Goal: Task Accomplishment & Management: Manage account settings

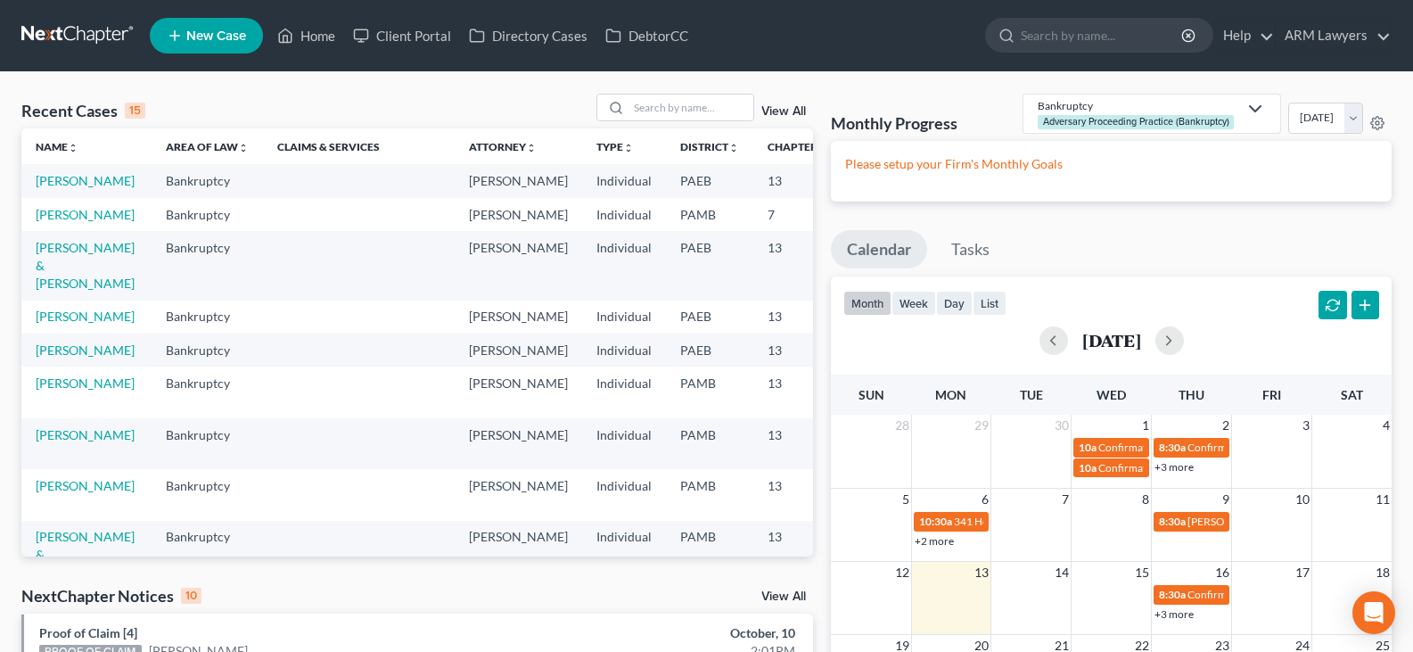
click at [779, 106] on link "View All" at bounding box center [783, 111] width 45 height 12
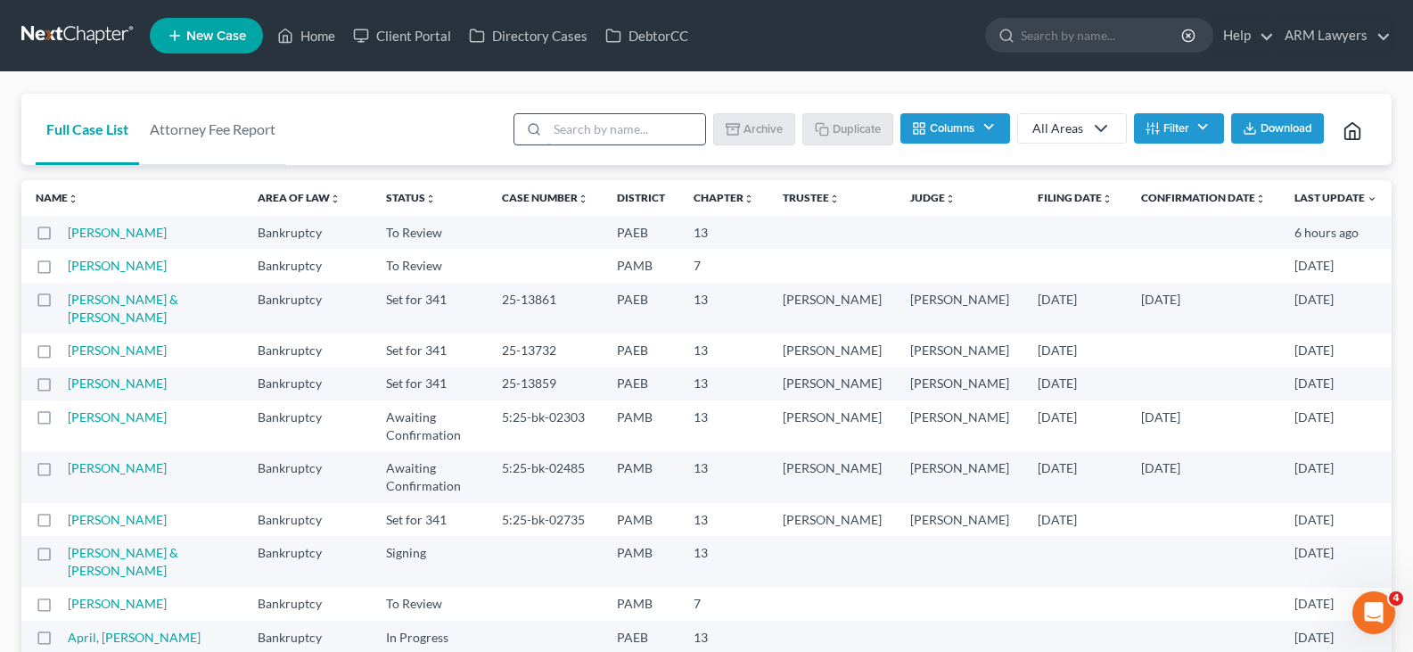
click at [670, 118] on input "search" at bounding box center [626, 129] width 158 height 30
type input "ging"
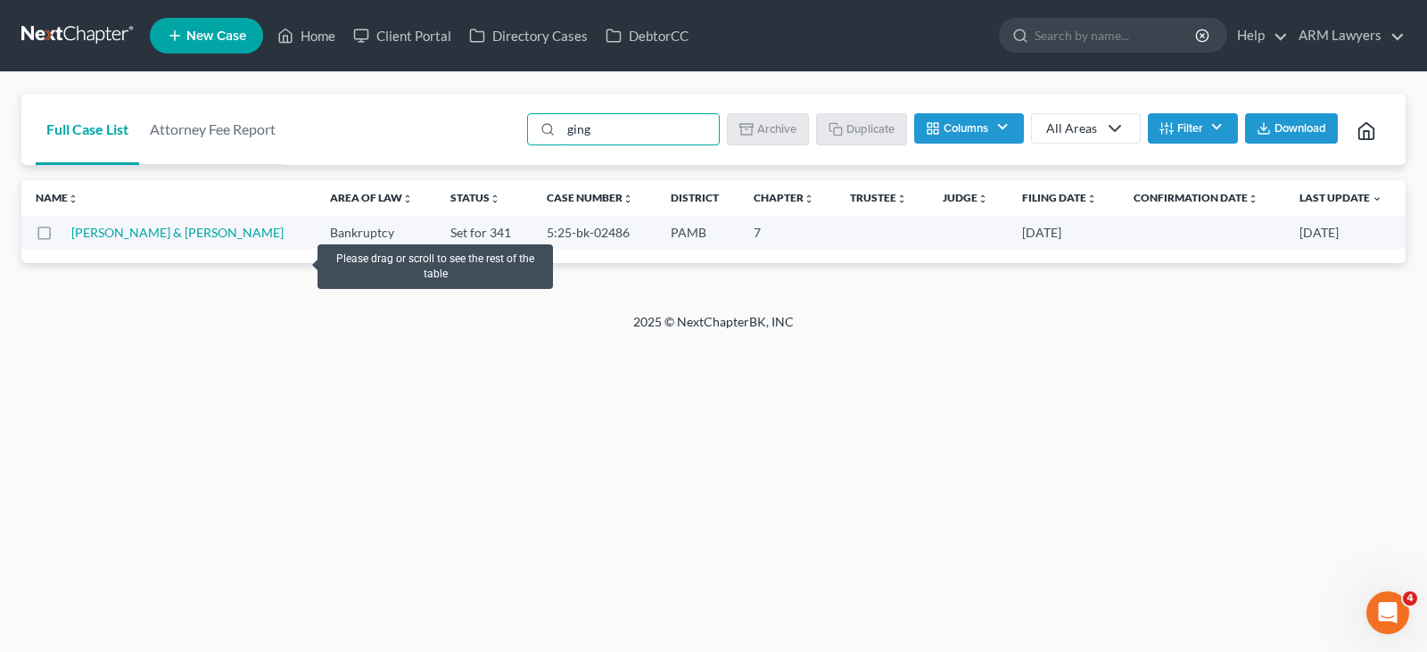
click at [148, 240] on td "[PERSON_NAME] & [PERSON_NAME]" at bounding box center [193, 232] width 244 height 33
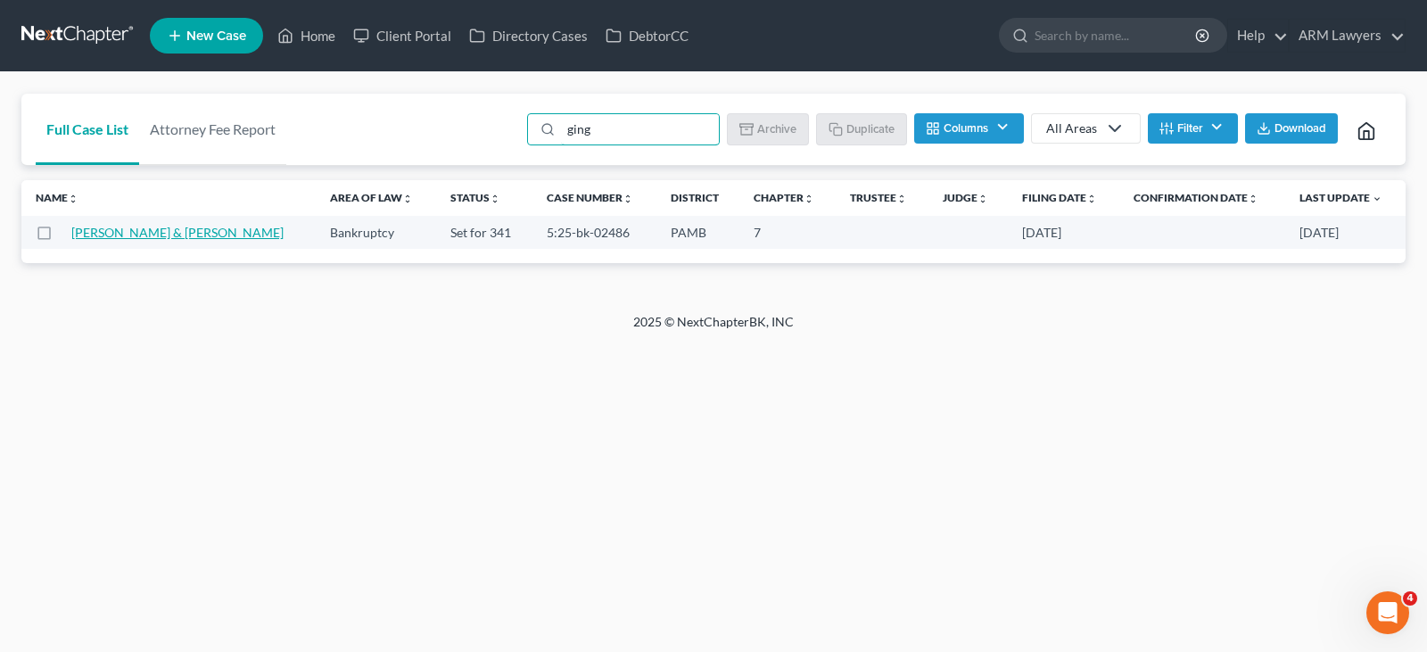
click at [150, 238] on link "[PERSON_NAME] & [PERSON_NAME]" at bounding box center [177, 232] width 212 height 15
select select "1"
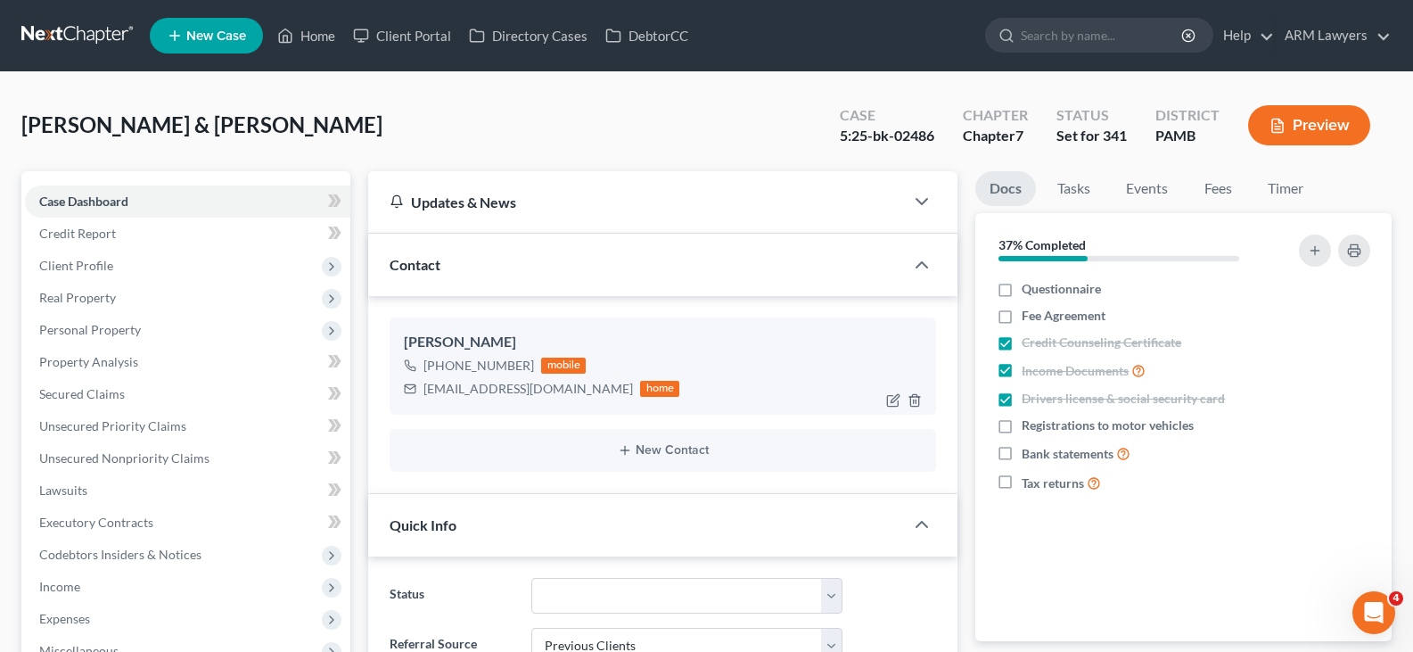
scroll to position [268, 0]
drag, startPoint x: 530, startPoint y: 366, endPoint x: 441, endPoint y: 375, distance: 89.7
click at [441, 375] on div "[PHONE_NUMBER] mobile" at bounding box center [541, 365] width 275 height 23
copy div "[PHONE_NUMBER]"
click at [1081, 184] on link "Tasks" at bounding box center [1074, 188] width 62 height 35
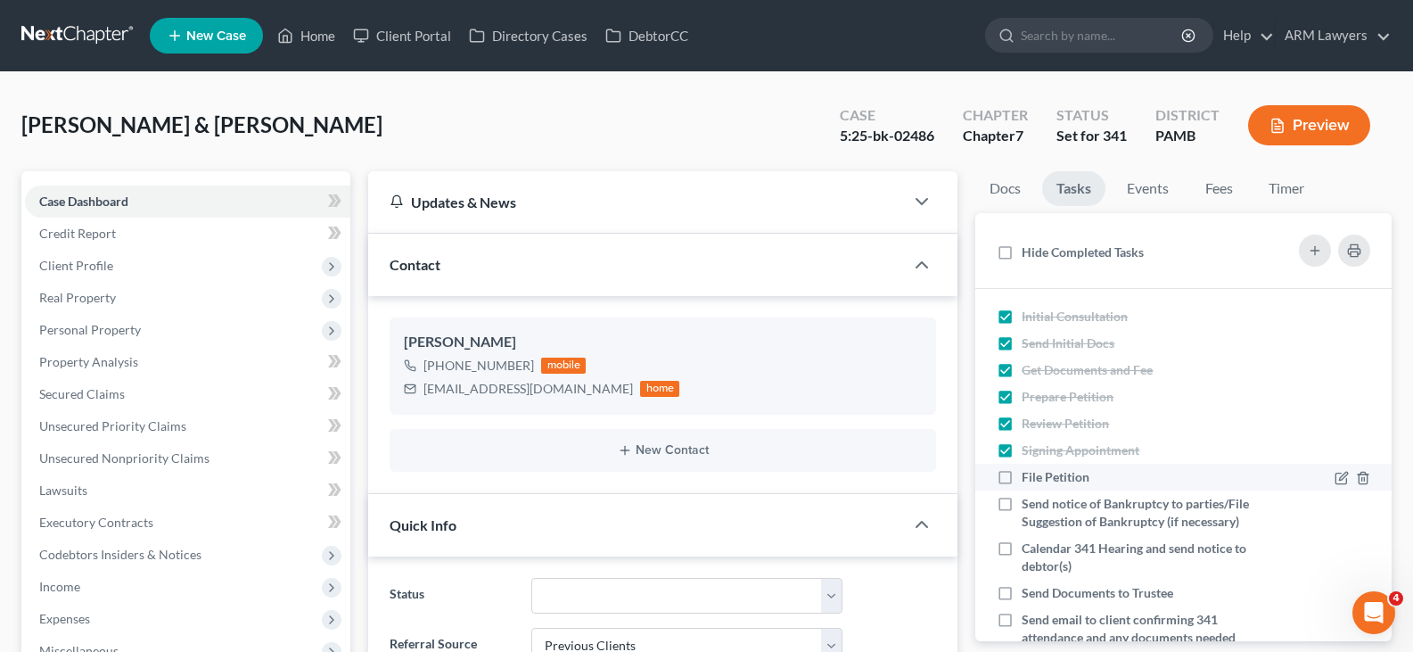
click at [1075, 477] on span "File Petition" at bounding box center [1056, 476] width 68 height 15
click at [1040, 477] on input "File Petition" at bounding box center [1035, 474] width 12 height 12
checkbox input "true"
click at [1078, 504] on span "Send notice of Bankruptcy to parties/File Suggestion of Bankruptcy (if necessar…" at bounding box center [1135, 512] width 227 height 33
click at [1040, 504] on input "Send notice of Bankruptcy to parties/File Suggestion of Bankruptcy (if necessar…" at bounding box center [1035, 501] width 12 height 12
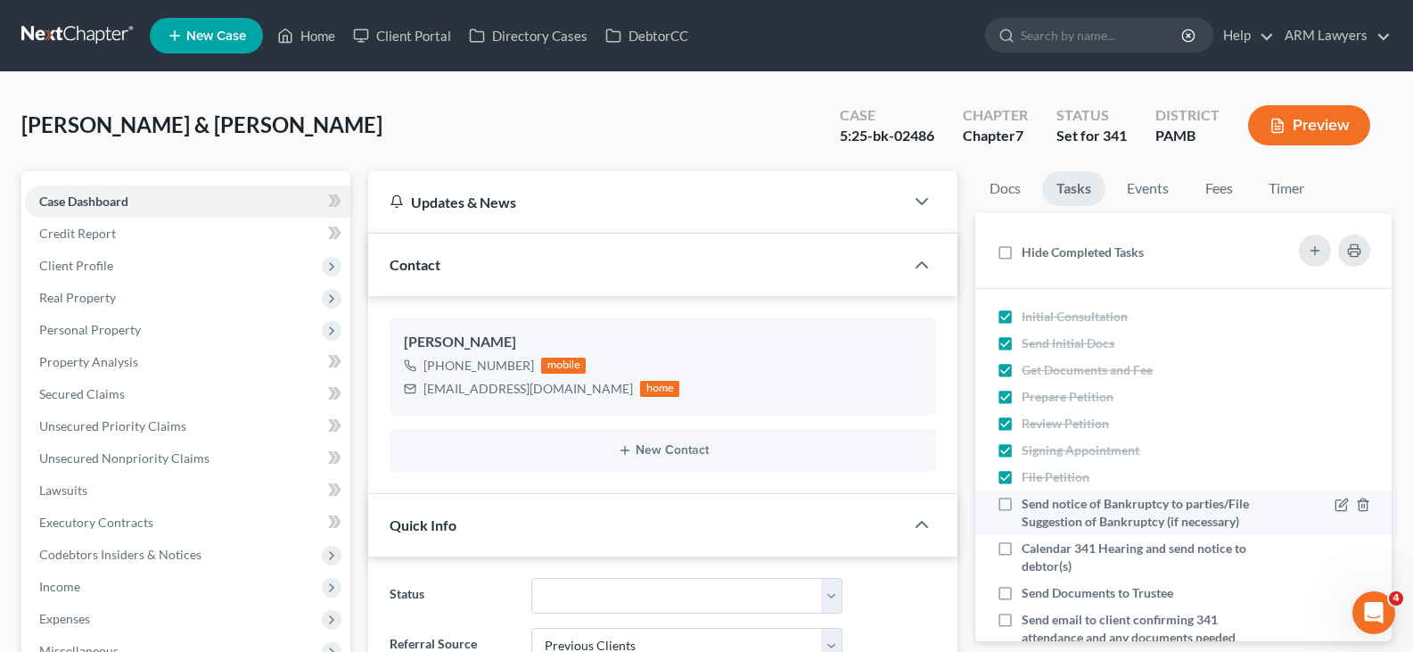
checkbox input "true"
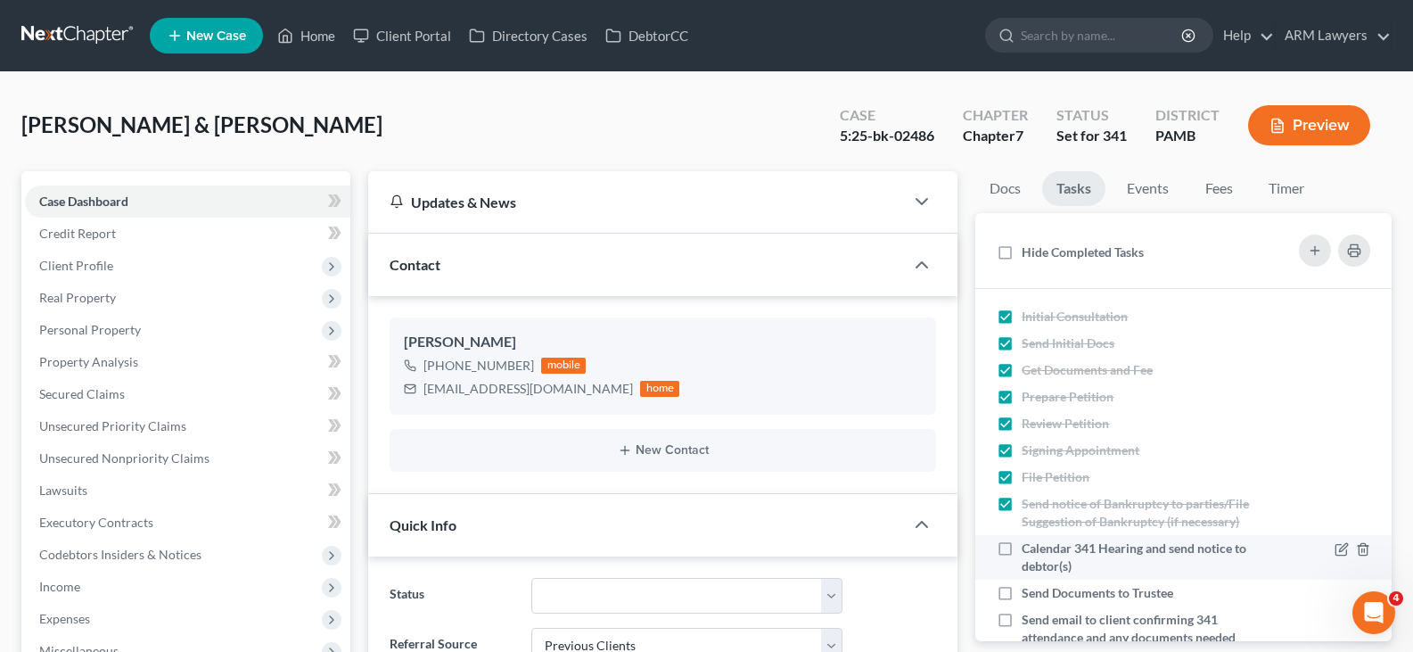
click at [1092, 569] on span "Calendar 341 Hearing and send notice to debtor(s)" at bounding box center [1134, 556] width 225 height 33
click at [1040, 551] on input "Calendar 341 Hearing and send notice to debtor(s)" at bounding box center [1035, 545] width 12 height 12
checkbox input "true"
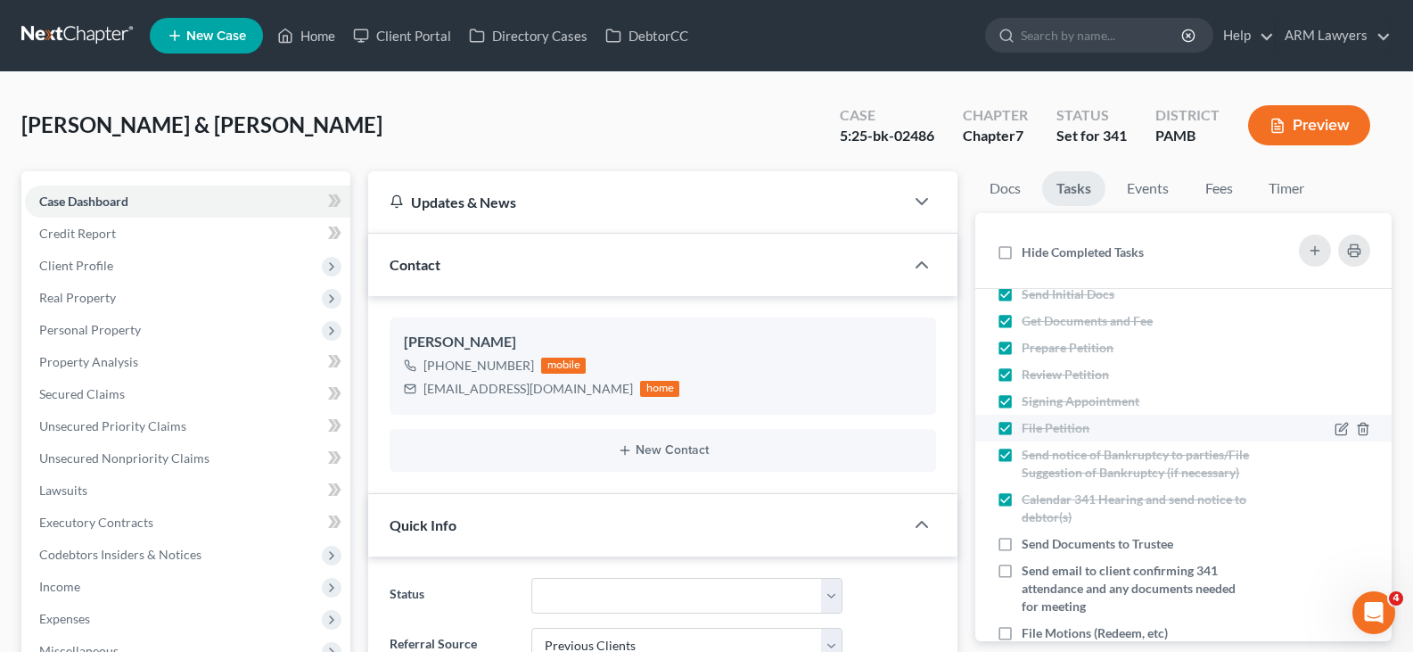
scroll to position [89, 0]
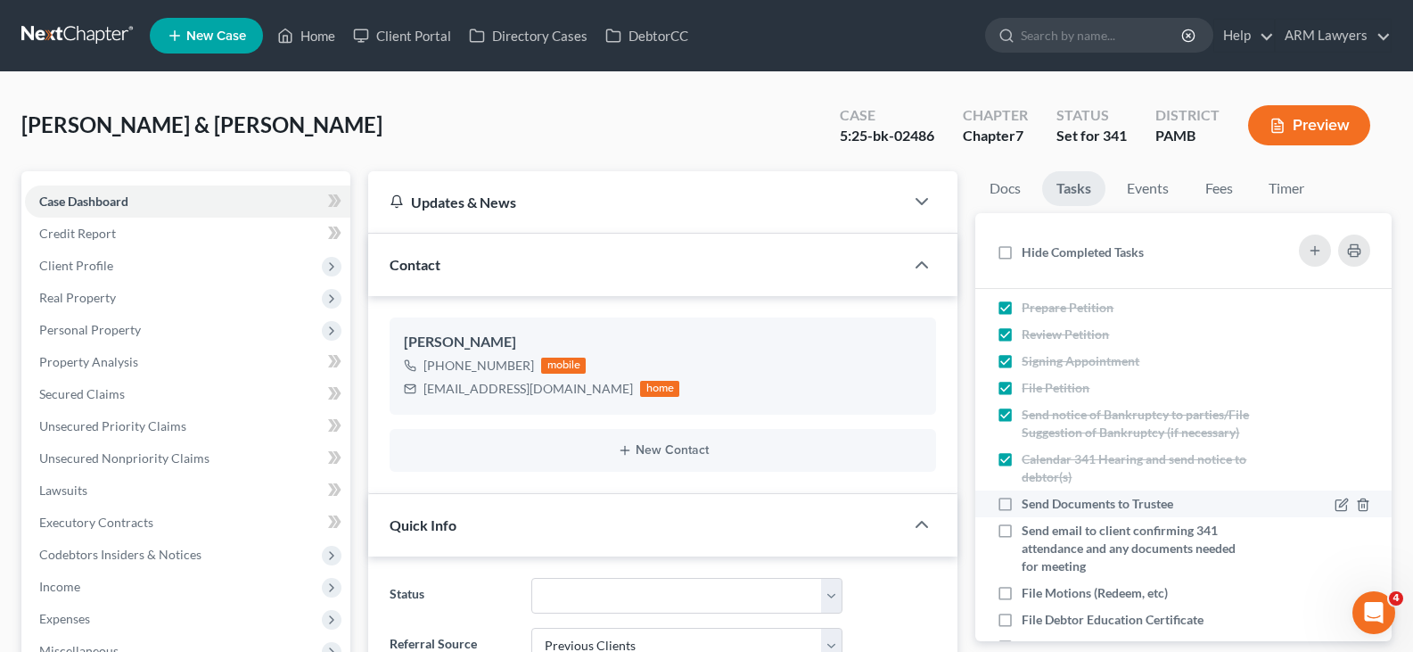
click at [1114, 511] on span "Send Documents to Trustee" at bounding box center [1098, 503] width 152 height 15
click at [1040, 506] on input "Send Documents to Trustee" at bounding box center [1035, 501] width 12 height 12
checkbox input "true"
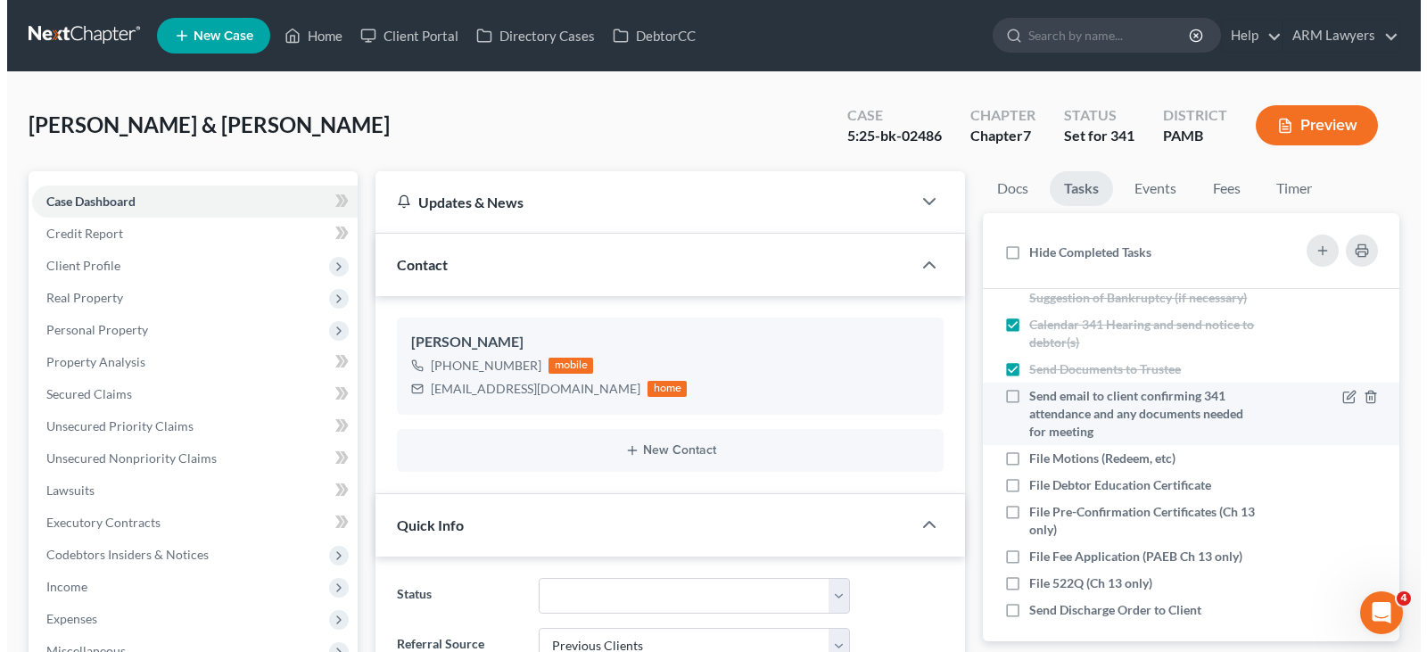
scroll to position [252, 0]
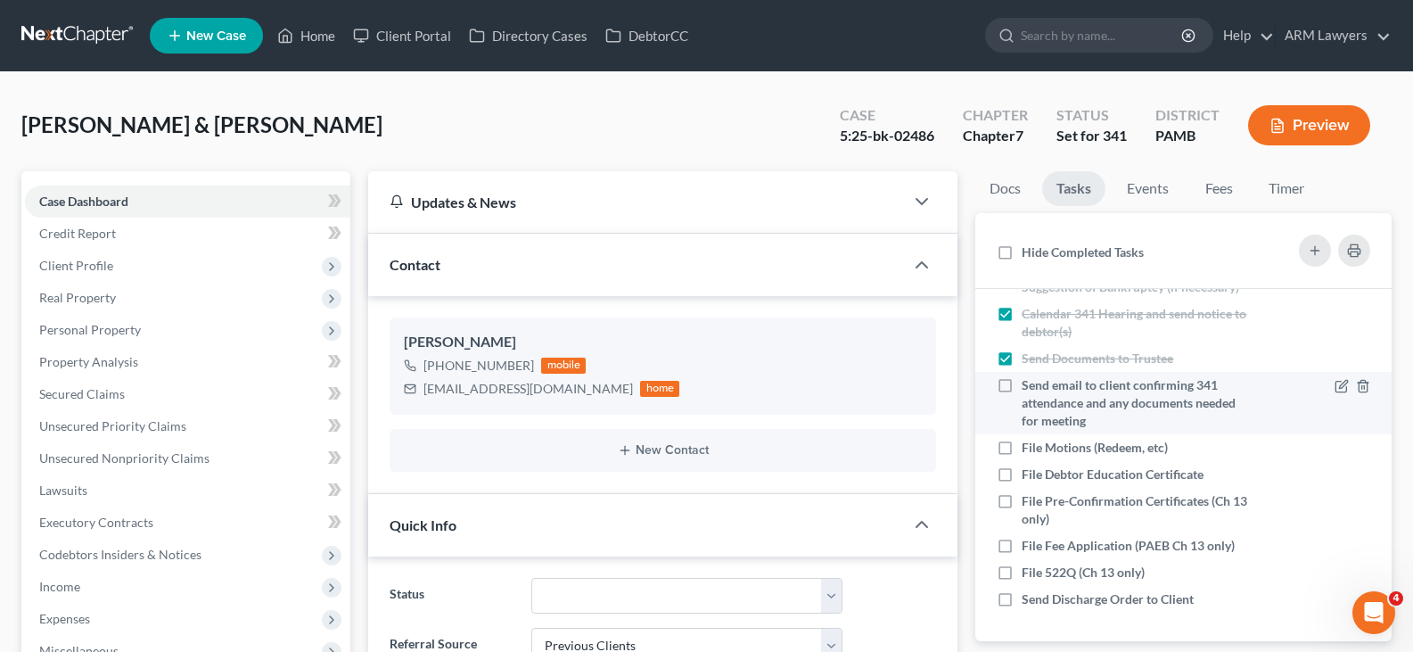
click at [1134, 384] on span "Send email to client confirming 341 attendance and any documents needed for mee…" at bounding box center [1129, 402] width 214 height 51
click at [1040, 384] on input "Send email to client confirming 341 attendance and any documents needed for mee…" at bounding box center [1035, 382] width 12 height 12
checkbox input "true"
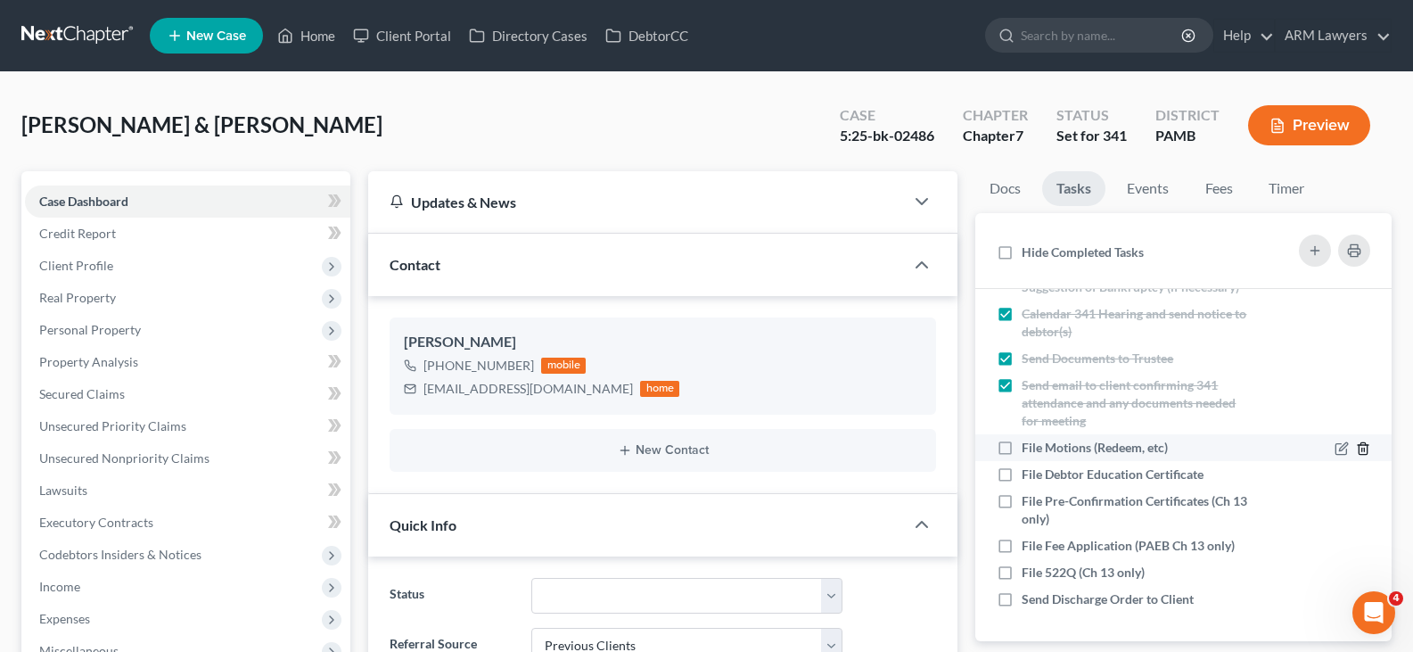
click at [1359, 450] on icon "button" at bounding box center [1363, 448] width 8 height 12
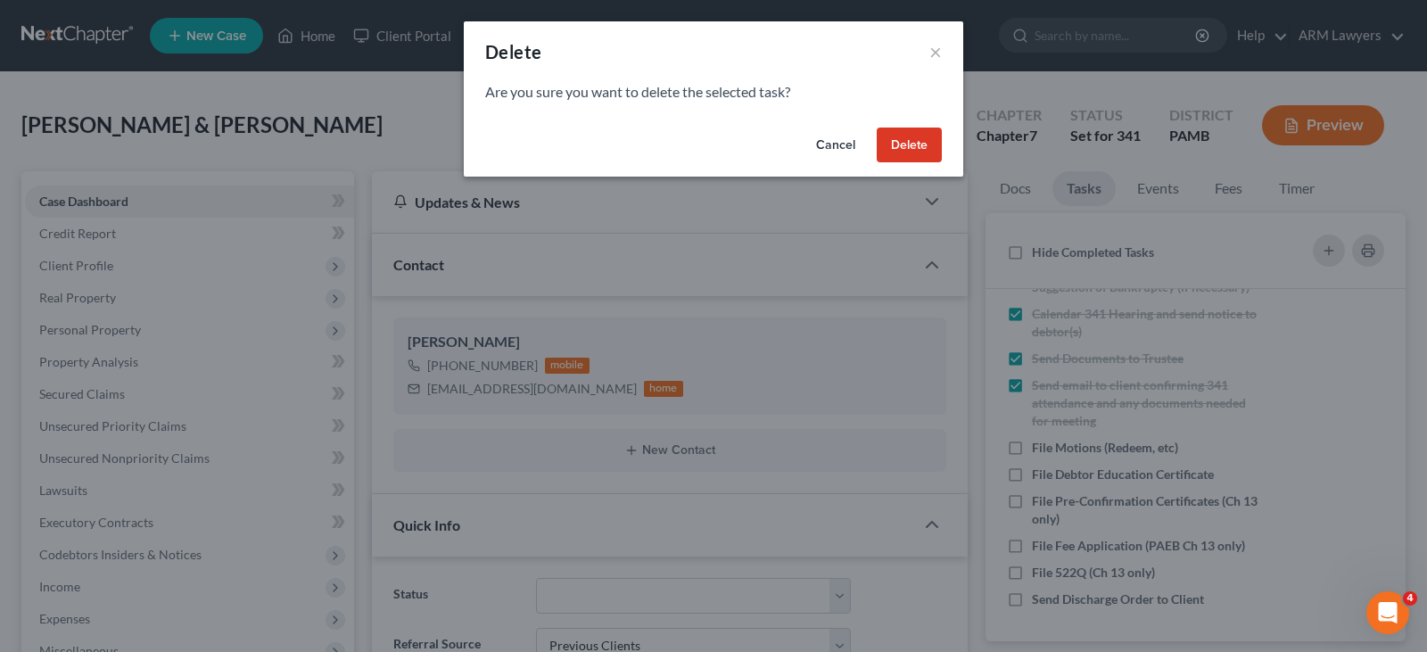
click at [917, 136] on button "Delete" at bounding box center [908, 145] width 65 height 36
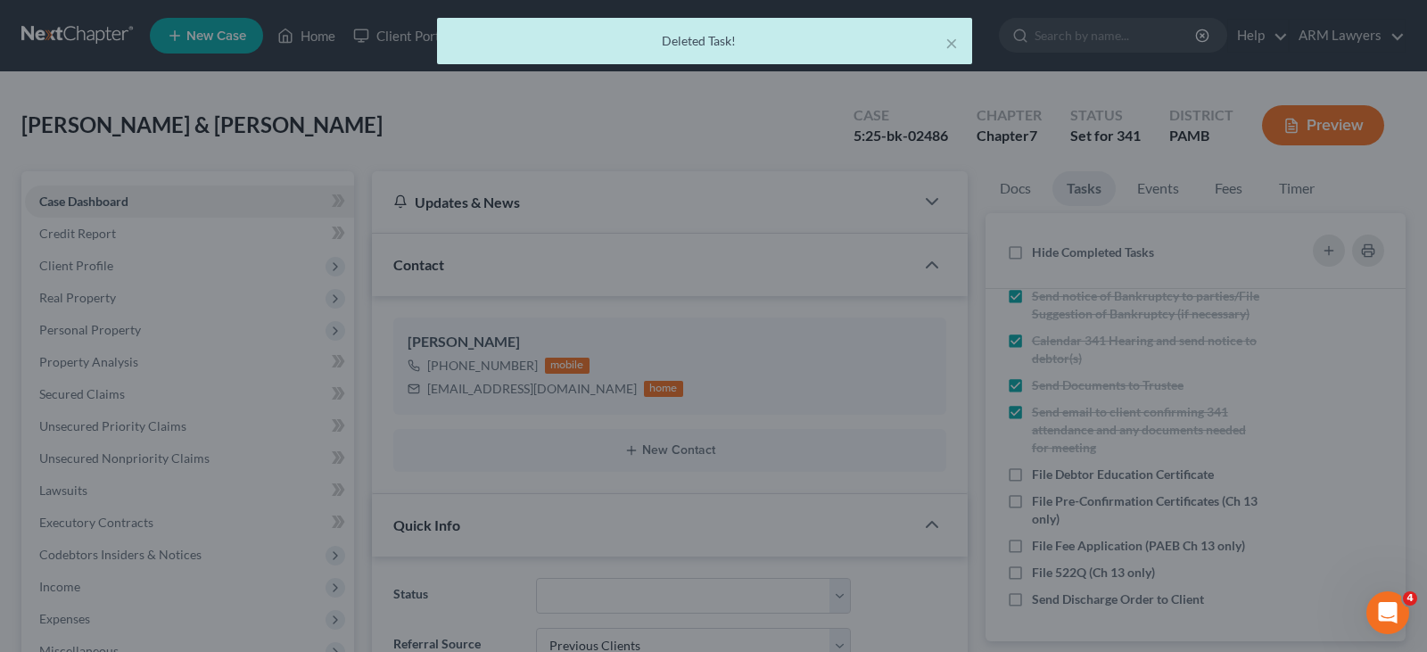
scroll to position [226, 0]
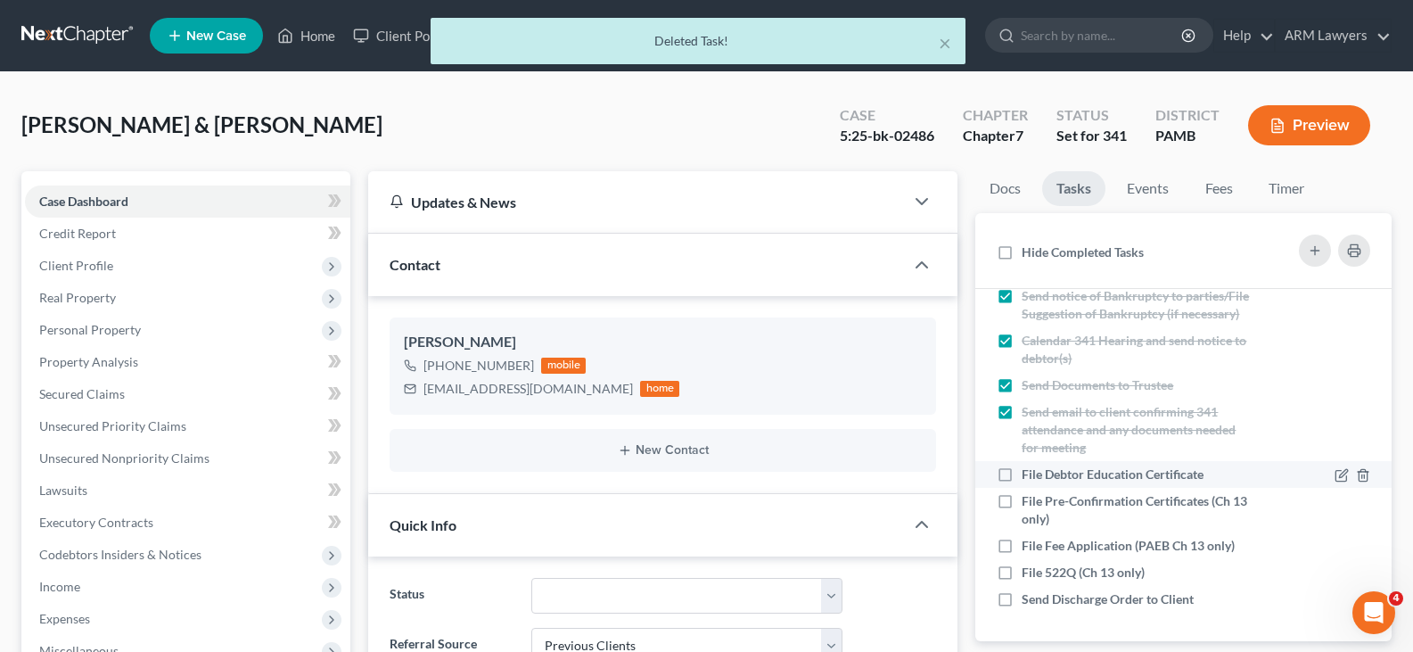
click at [1113, 482] on div "File Debtor Education Certificate" at bounding box center [1120, 474] width 196 height 18
click at [1040, 477] on input "File Debtor Education Certificate" at bounding box center [1035, 471] width 12 height 12
checkbox input "true"
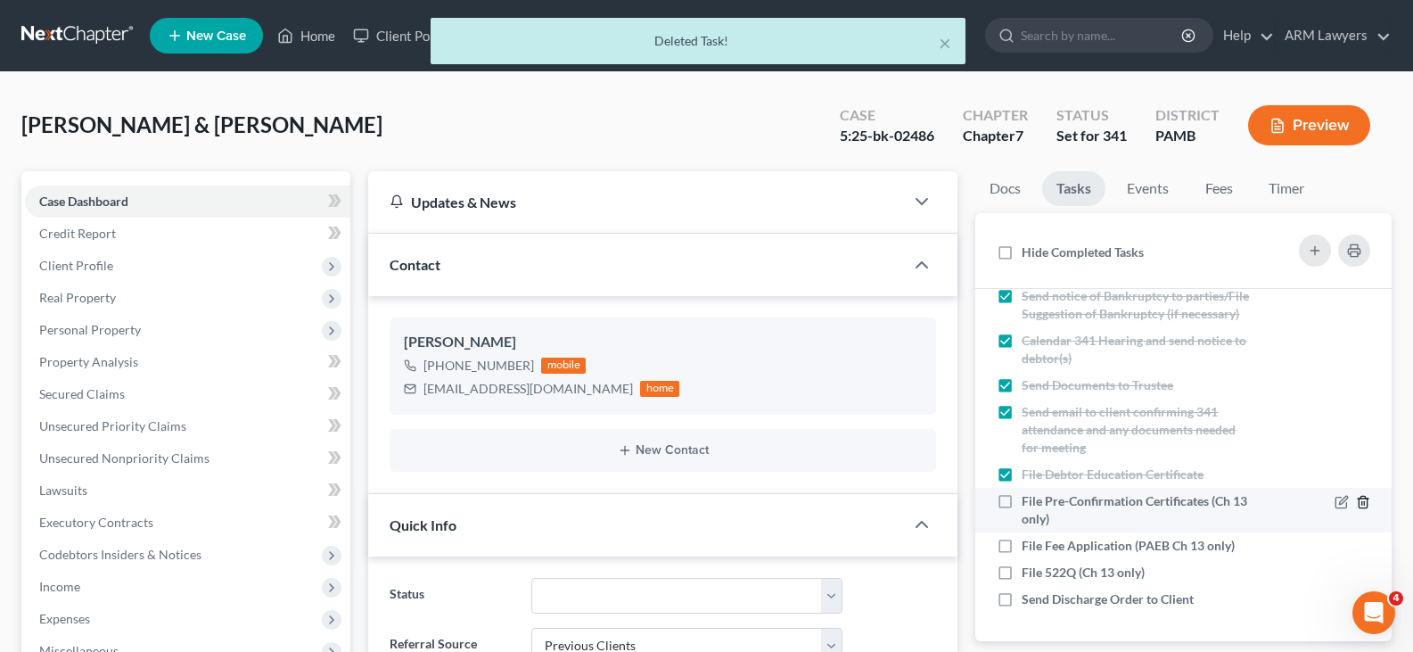
click at [1358, 498] on polyline "button" at bounding box center [1363, 498] width 11 height 0
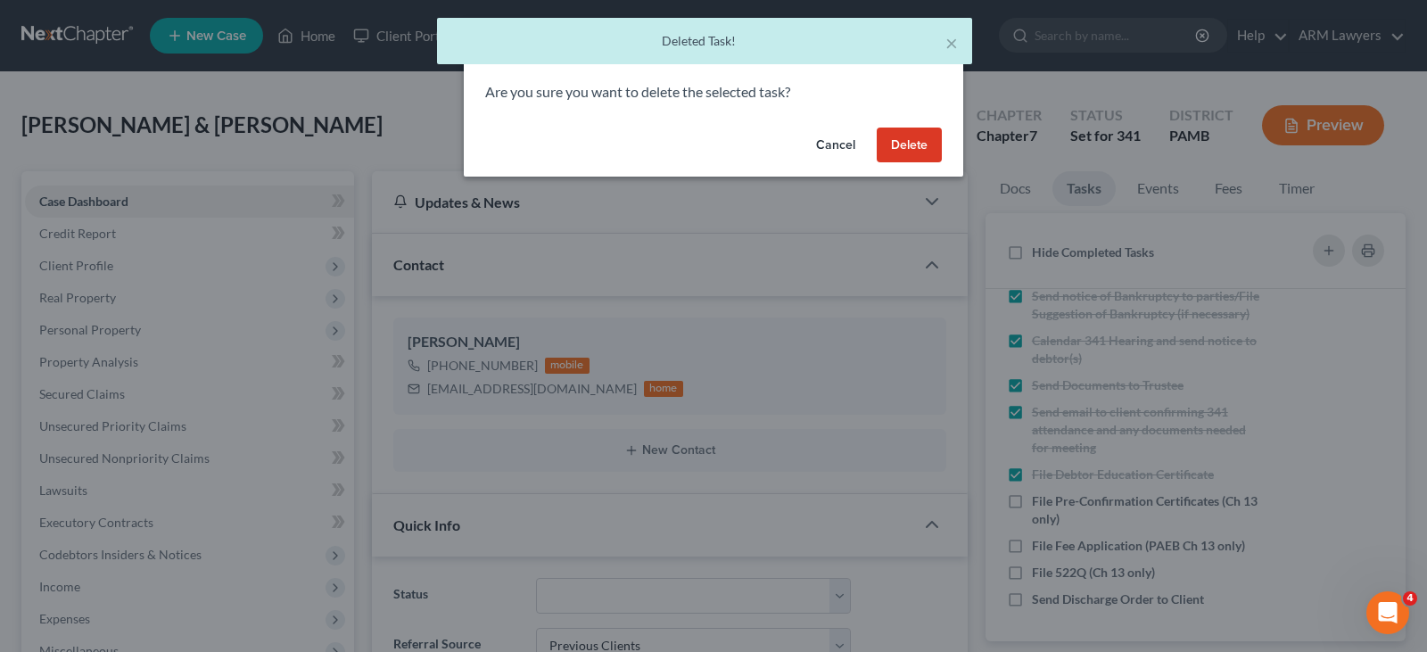
click at [906, 130] on button "Delete" at bounding box center [908, 145] width 65 height 36
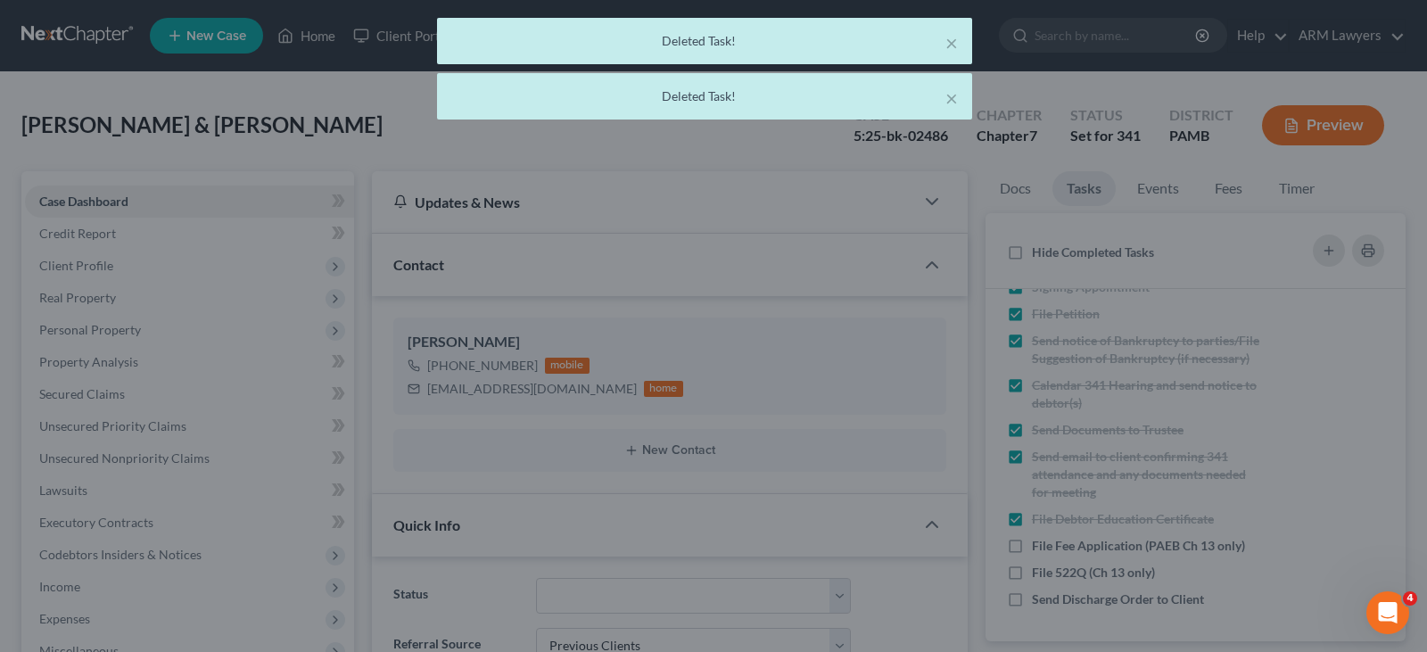
scroll to position [181, 0]
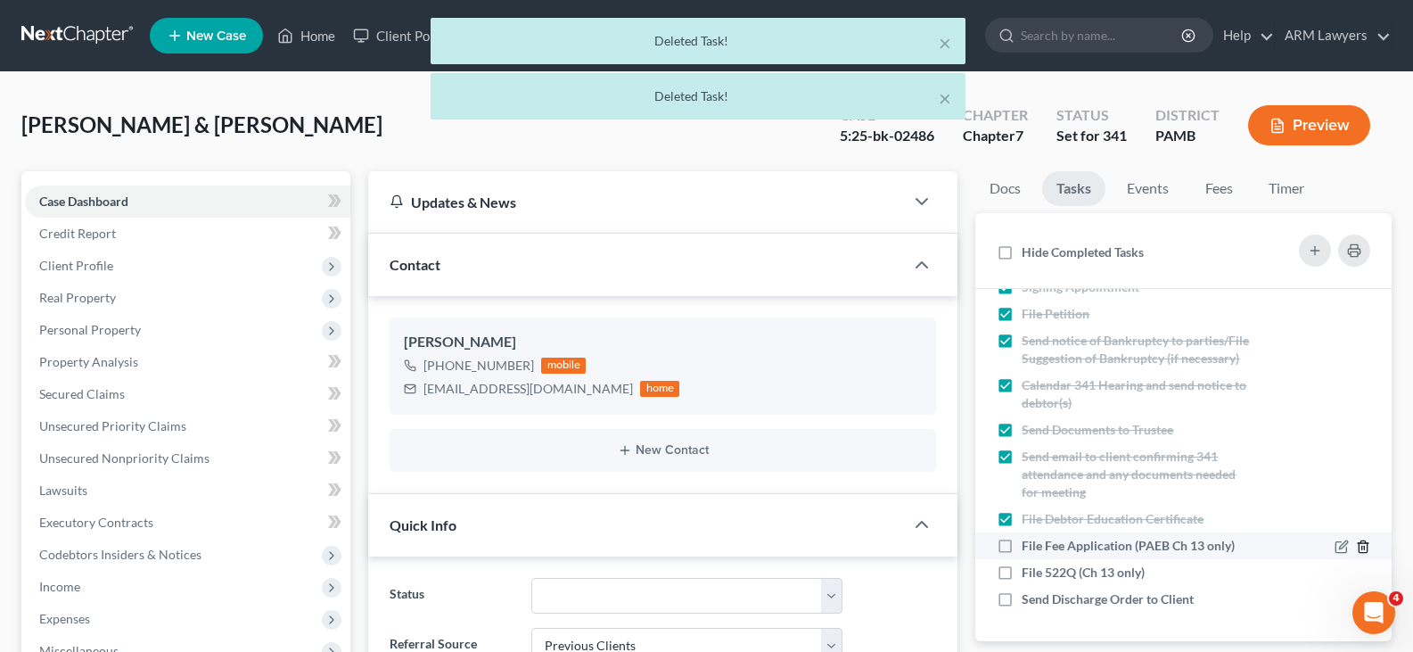
click at [1356, 548] on icon "button" at bounding box center [1363, 546] width 14 height 14
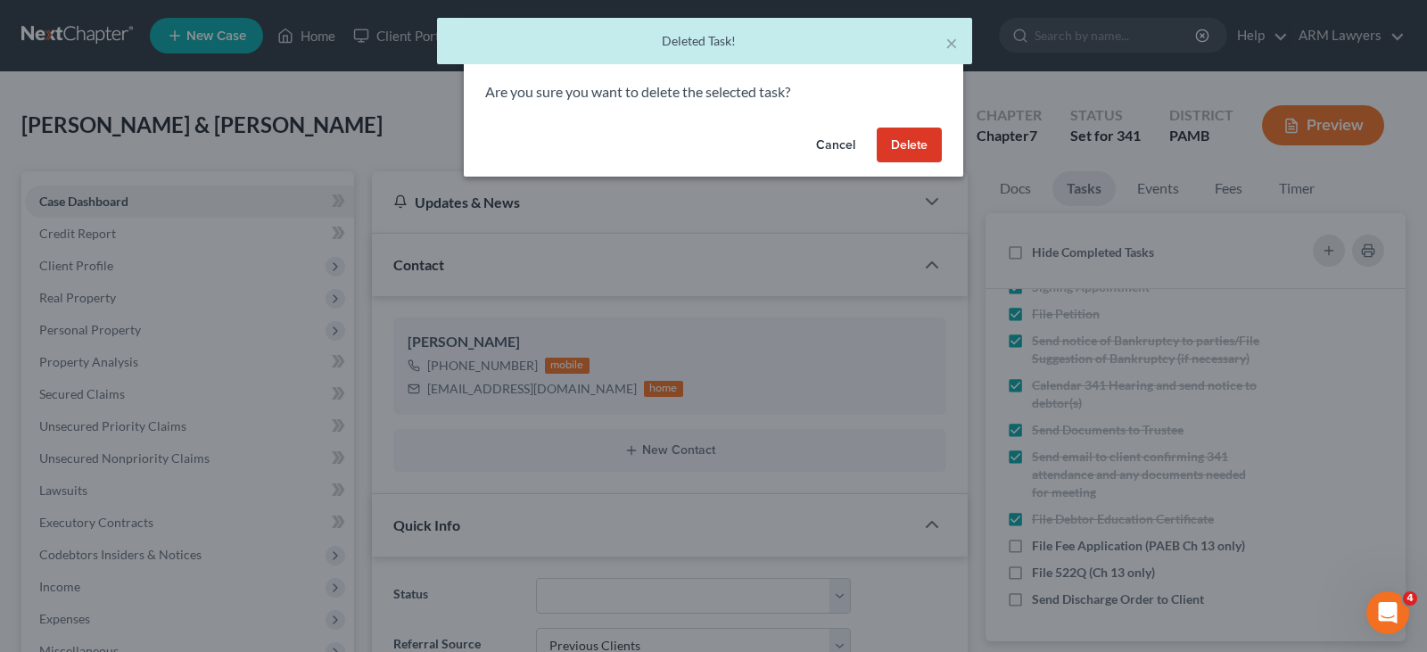
click at [911, 156] on button "Delete" at bounding box center [908, 145] width 65 height 36
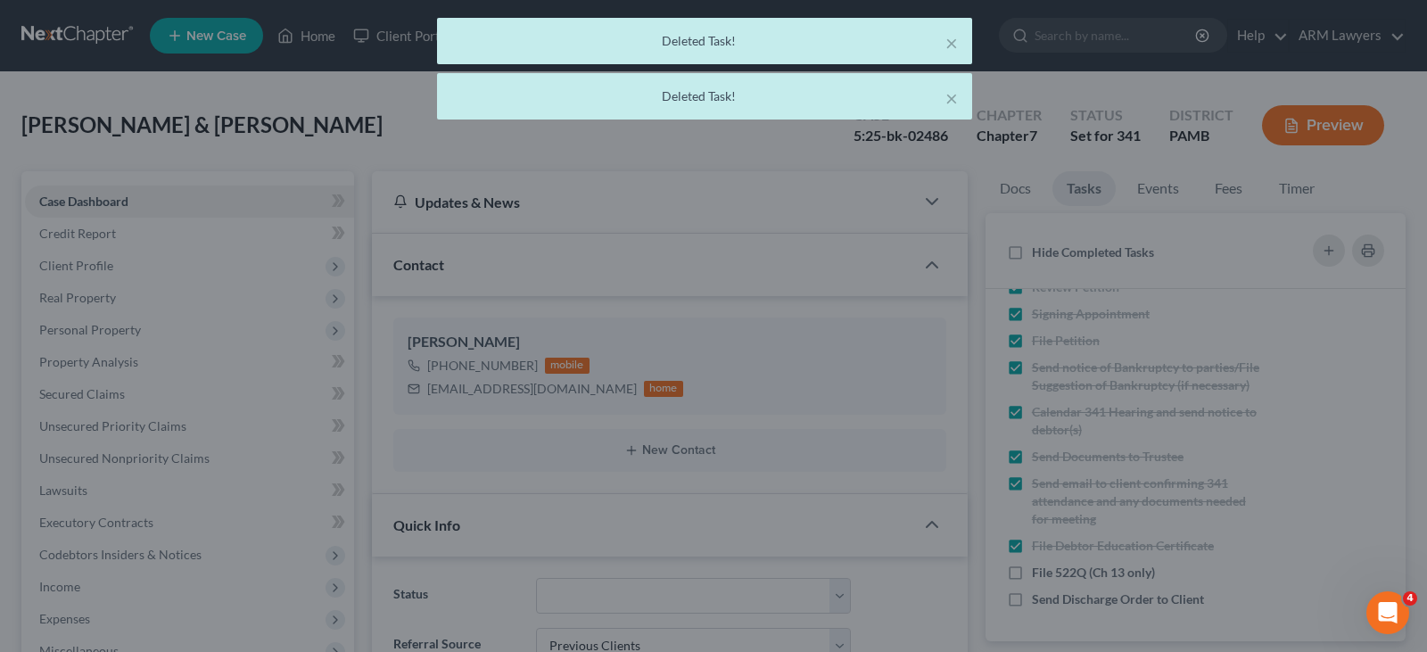
scroll to position [154, 0]
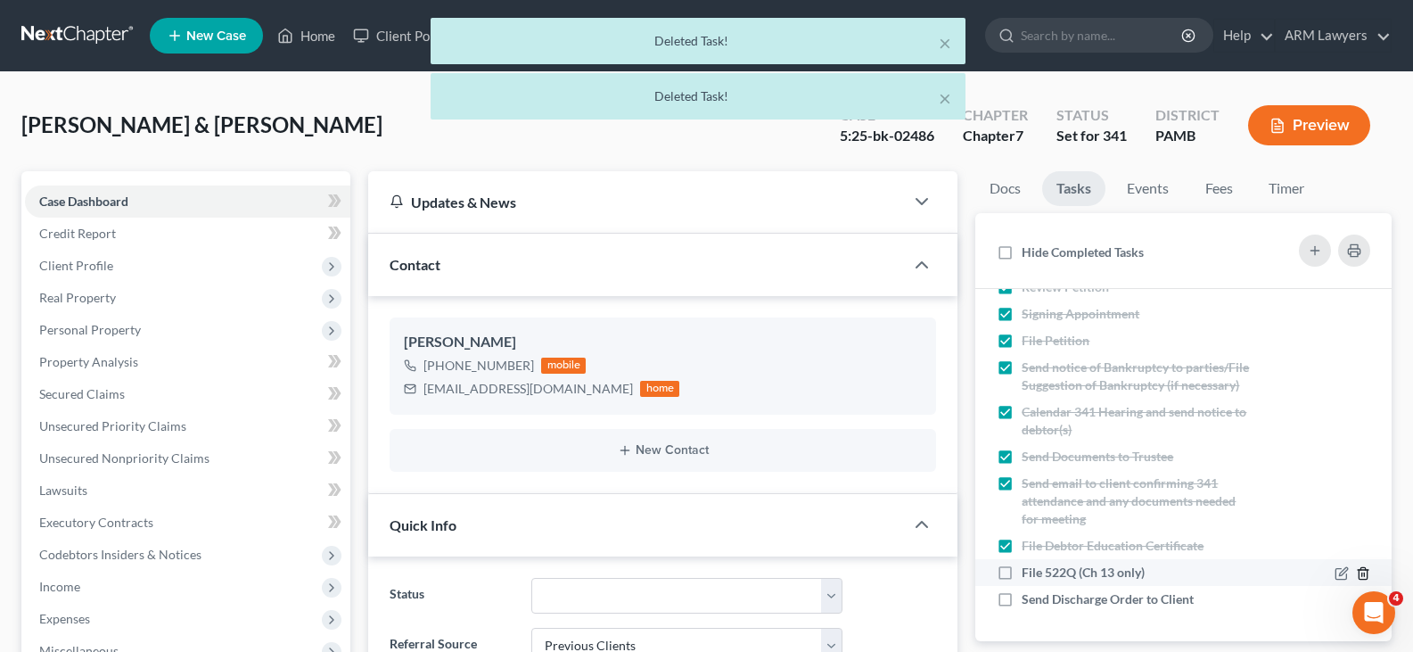
click at [1359, 572] on icon "button" at bounding box center [1363, 573] width 8 height 12
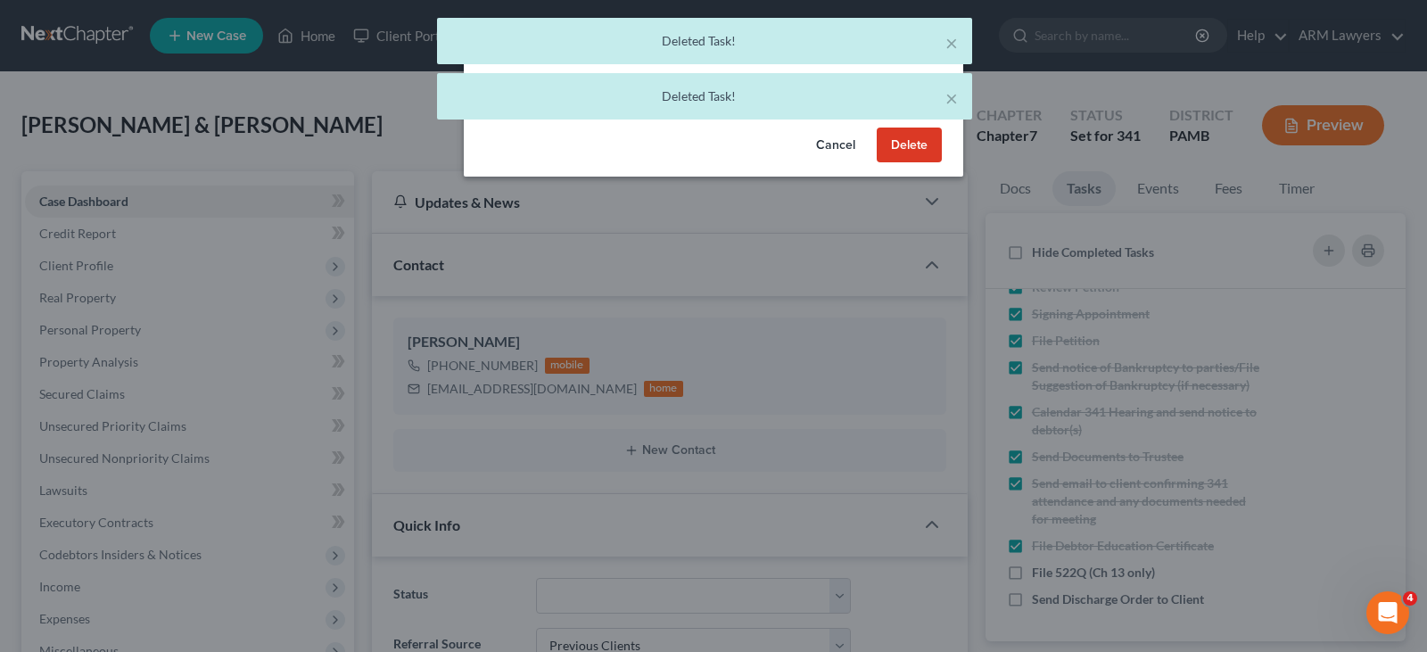
click at [905, 145] on button "Delete" at bounding box center [908, 145] width 65 height 36
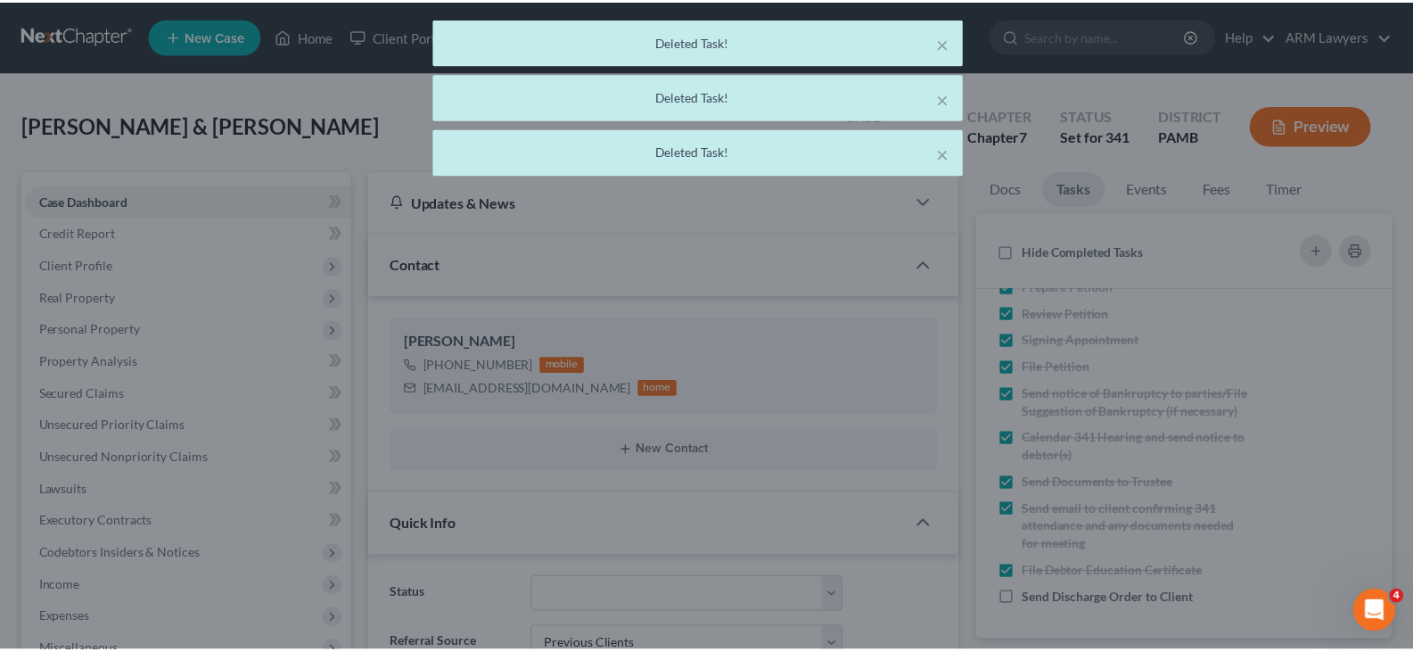
scroll to position [127, 0]
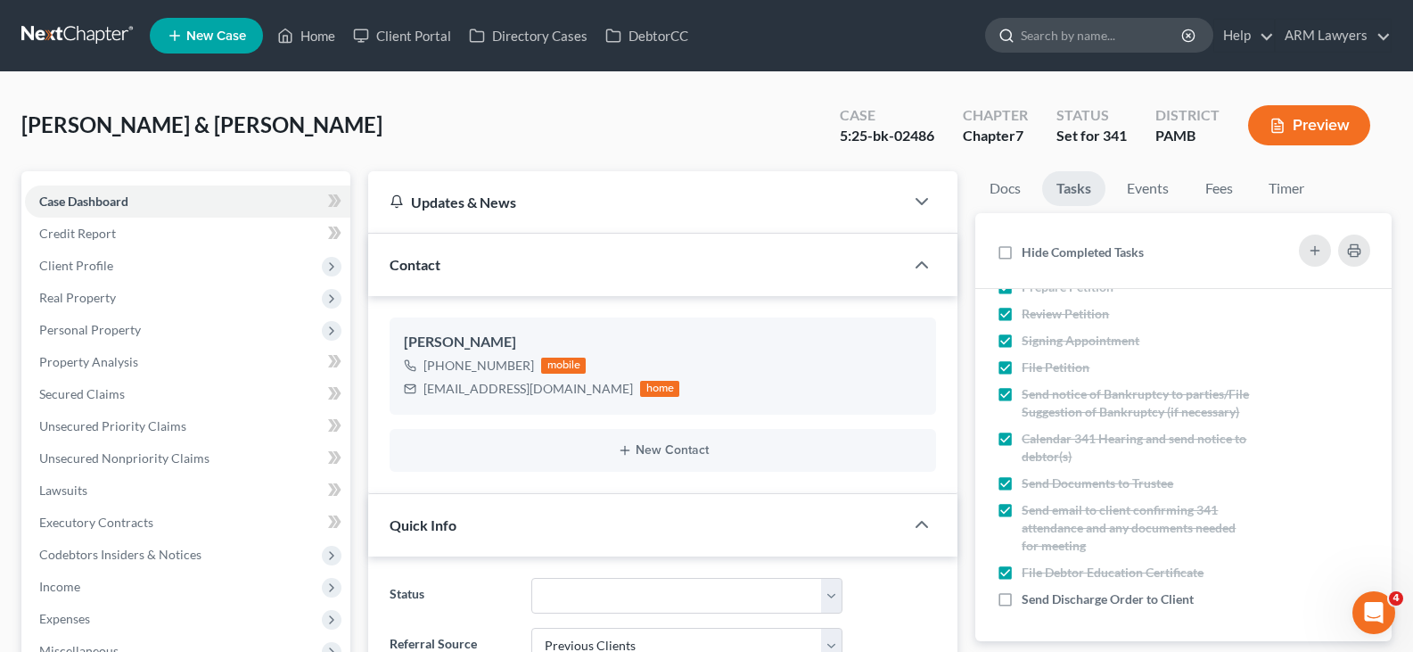
click at [1083, 29] on input "search" at bounding box center [1102, 35] width 163 height 33
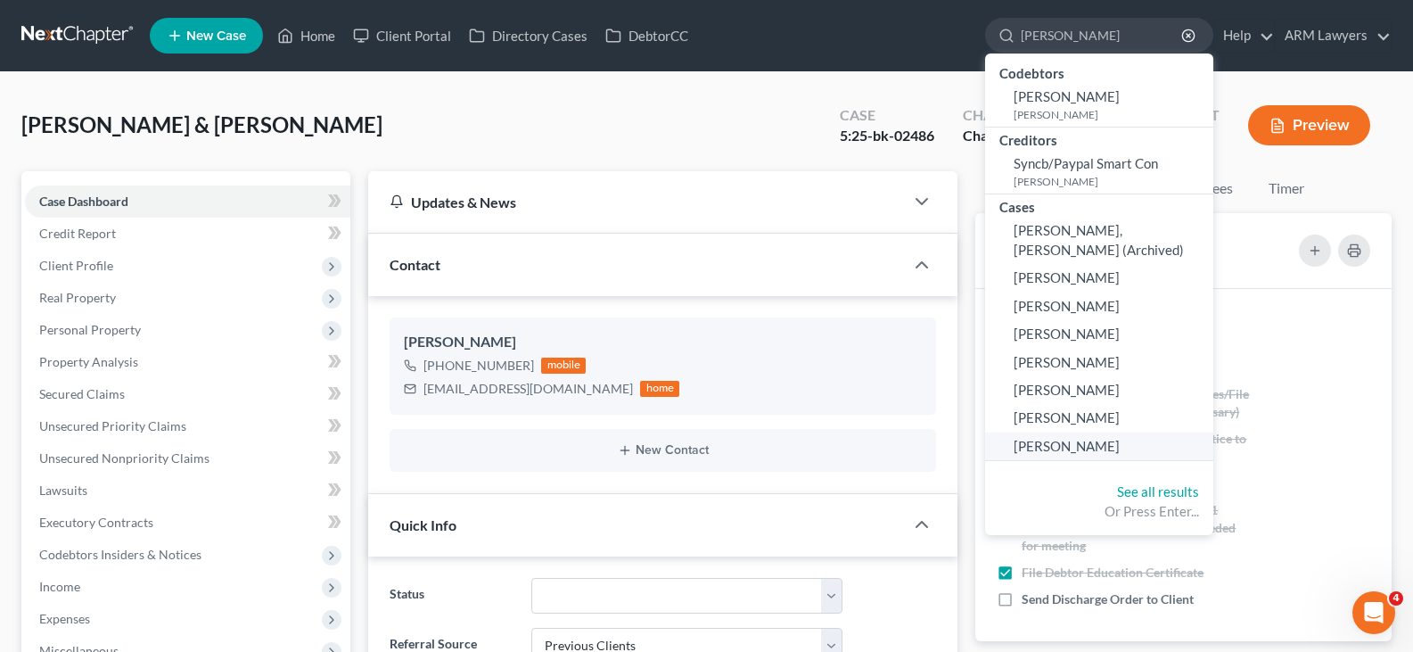
type input "[PERSON_NAME]"
click at [1081, 438] on span "[PERSON_NAME]" at bounding box center [1067, 446] width 106 height 16
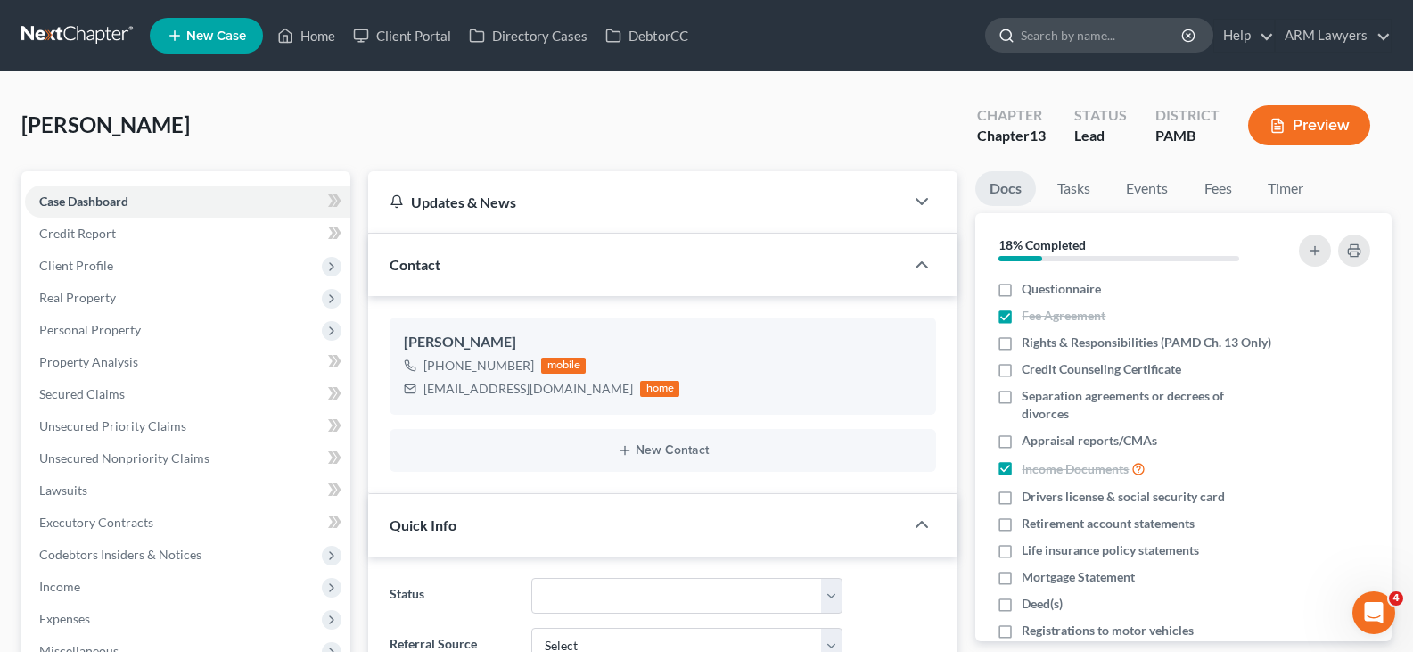
click at [1137, 40] on input "search" at bounding box center [1102, 35] width 163 height 33
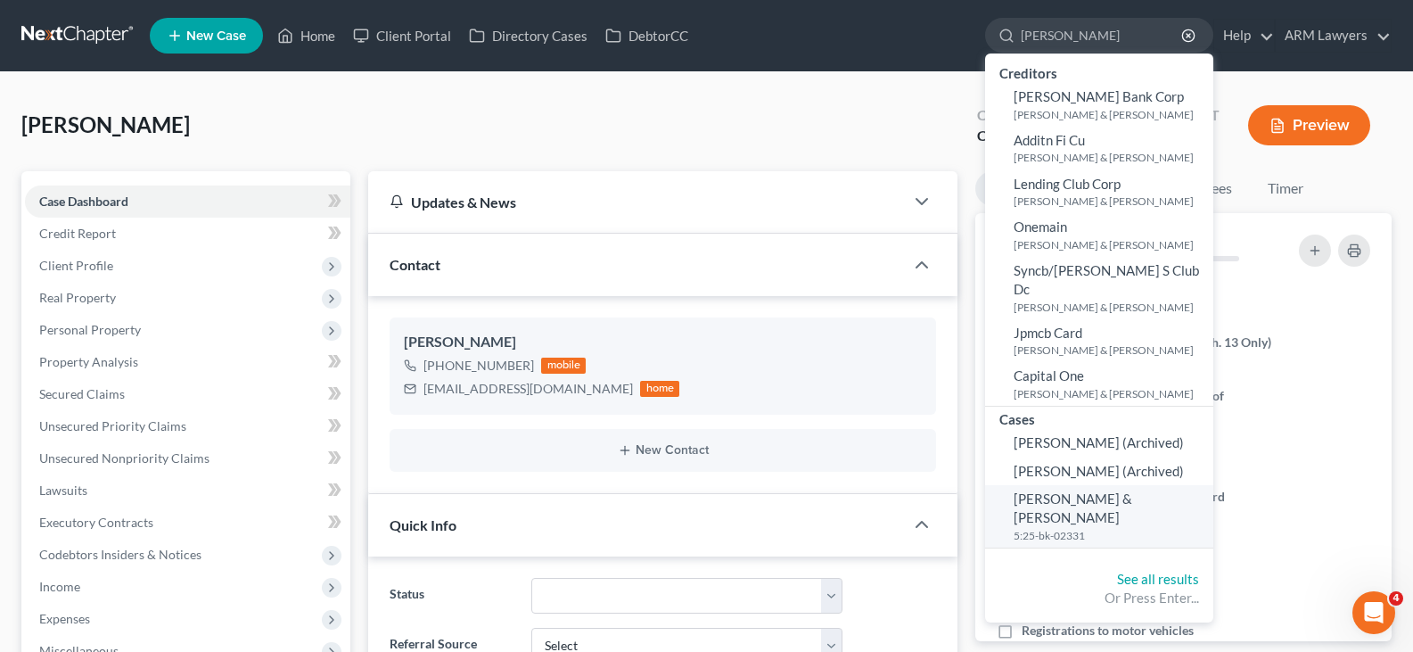
type input "[PERSON_NAME]"
click at [1098, 528] on small "5:25-bk-02331" at bounding box center [1111, 535] width 195 height 15
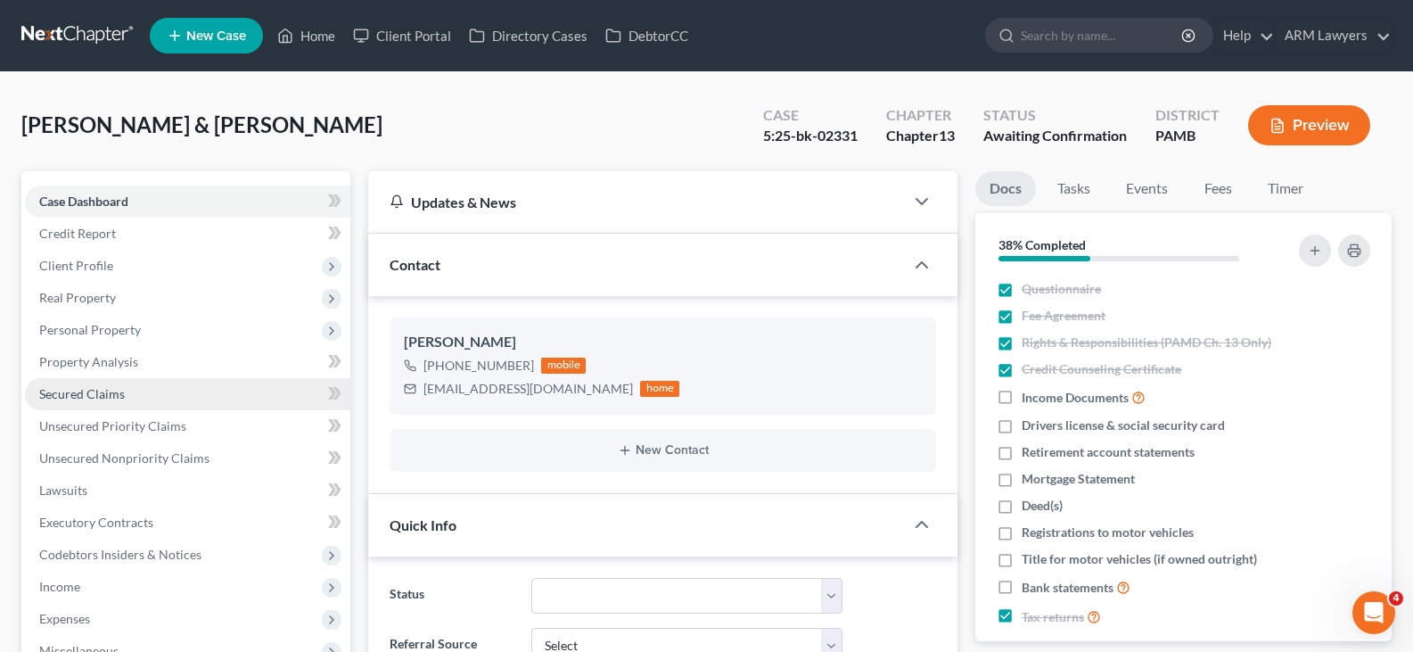
click at [128, 396] on link "Secured Claims" at bounding box center [187, 394] width 325 height 32
